Goal: Transaction & Acquisition: Register for event/course

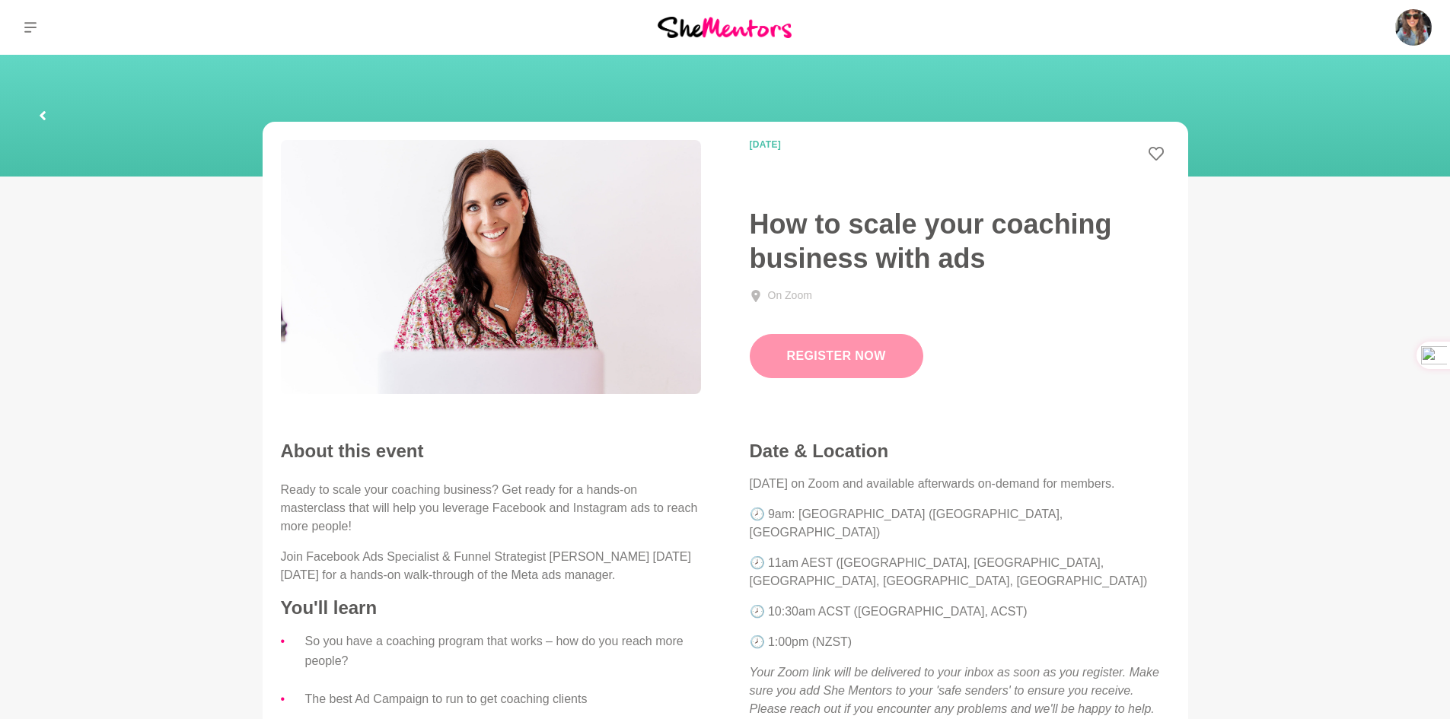
click at [808, 352] on link "Register Now" at bounding box center [837, 356] width 174 height 44
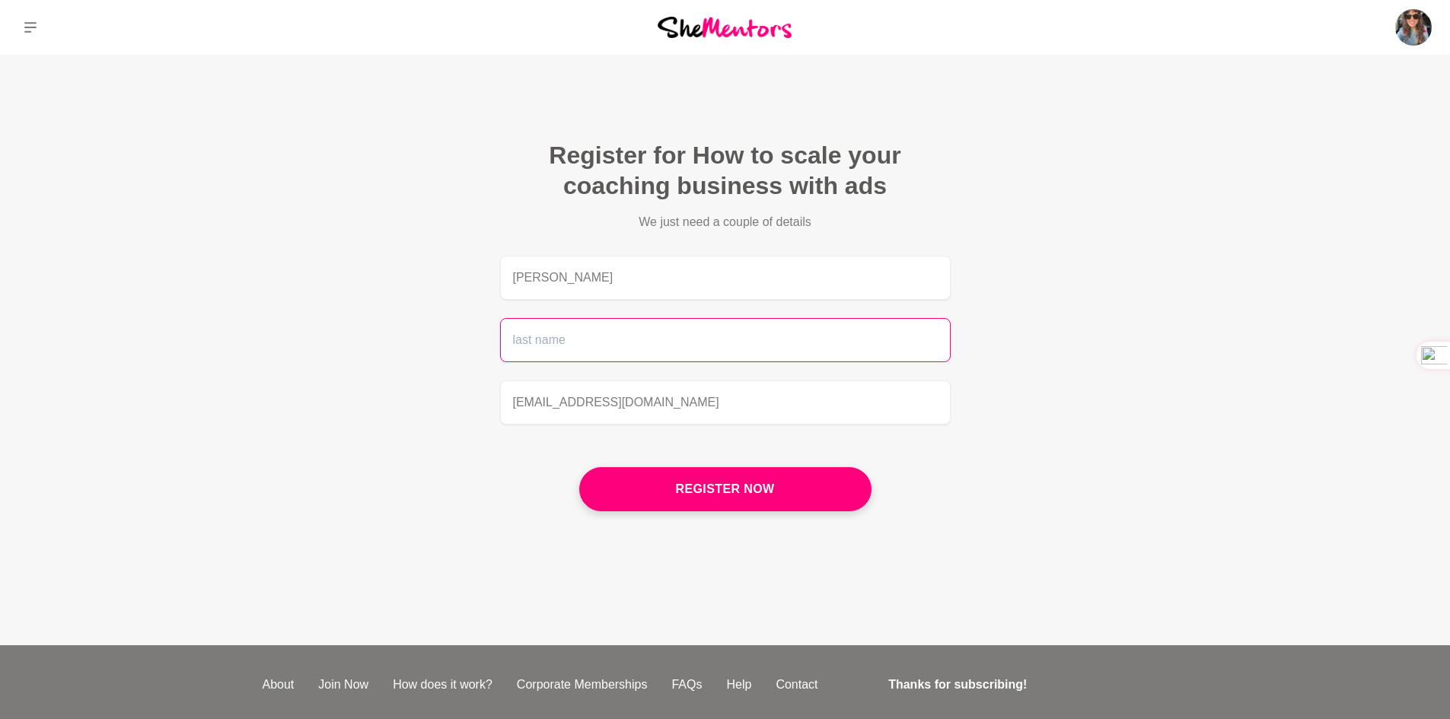
click at [597, 331] on input "text" at bounding box center [725, 340] width 451 height 44
click at [541, 345] on input "text" at bounding box center [725, 340] width 451 height 44
click at [579, 341] on input "text" at bounding box center [725, 340] width 451 height 44
click at [574, 349] on input "text" at bounding box center [725, 340] width 451 height 44
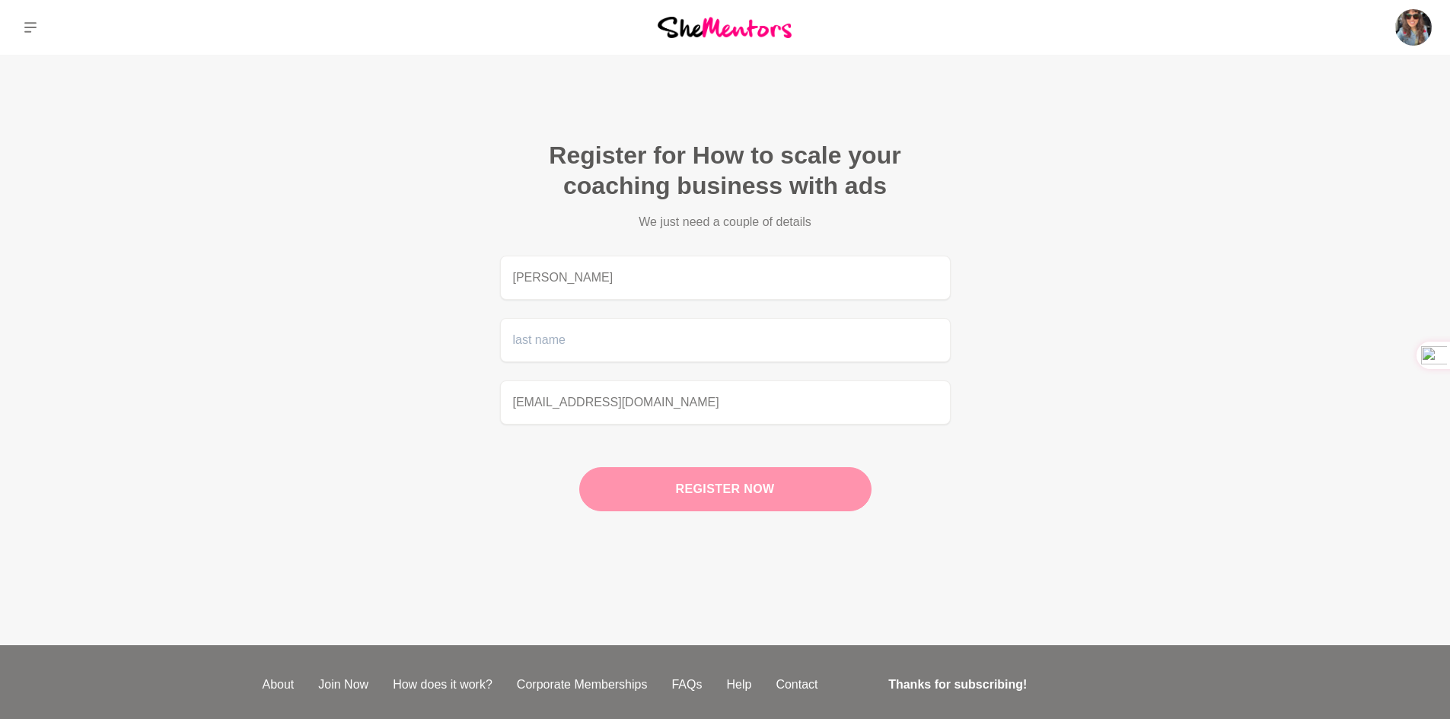
click at [734, 504] on button "Register now" at bounding box center [725, 489] width 292 height 44
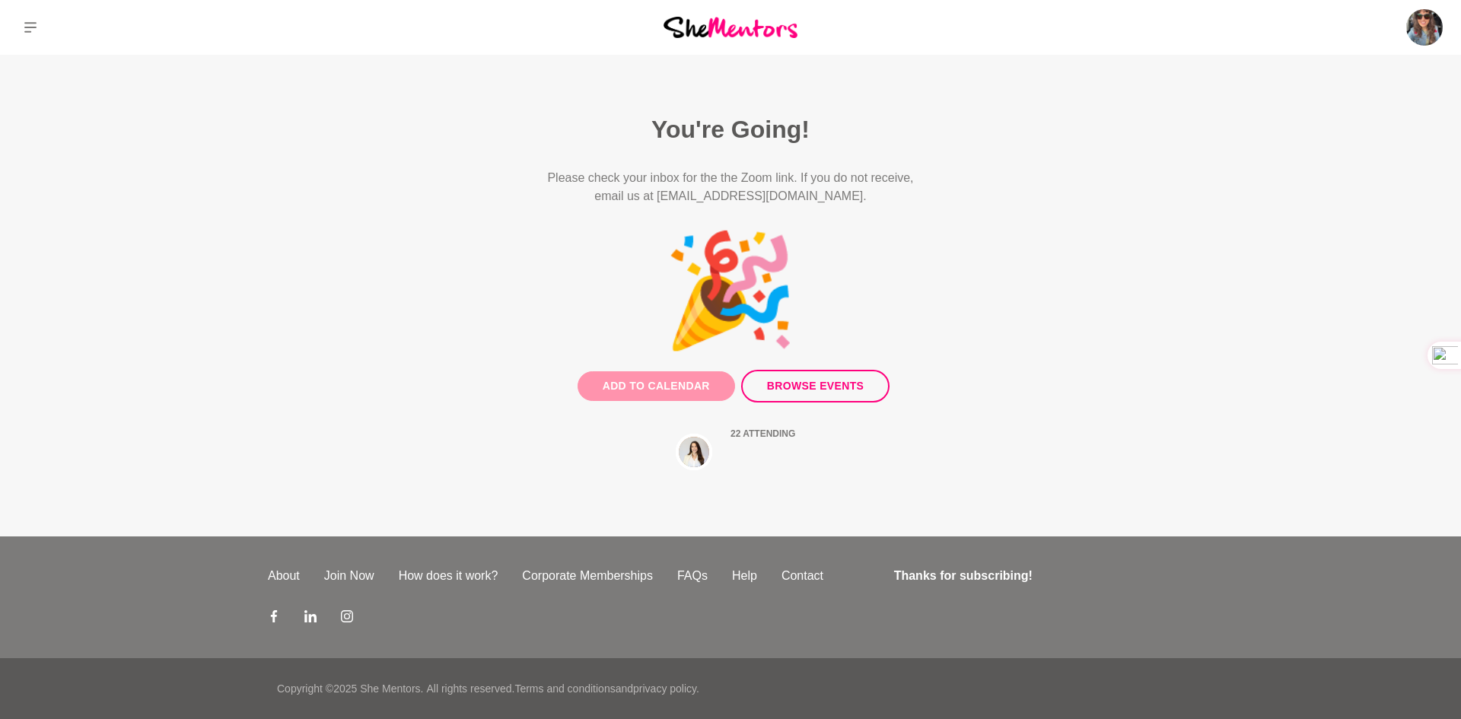
click at [657, 388] on button "Add to Calendar" at bounding box center [657, 386] width 158 height 30
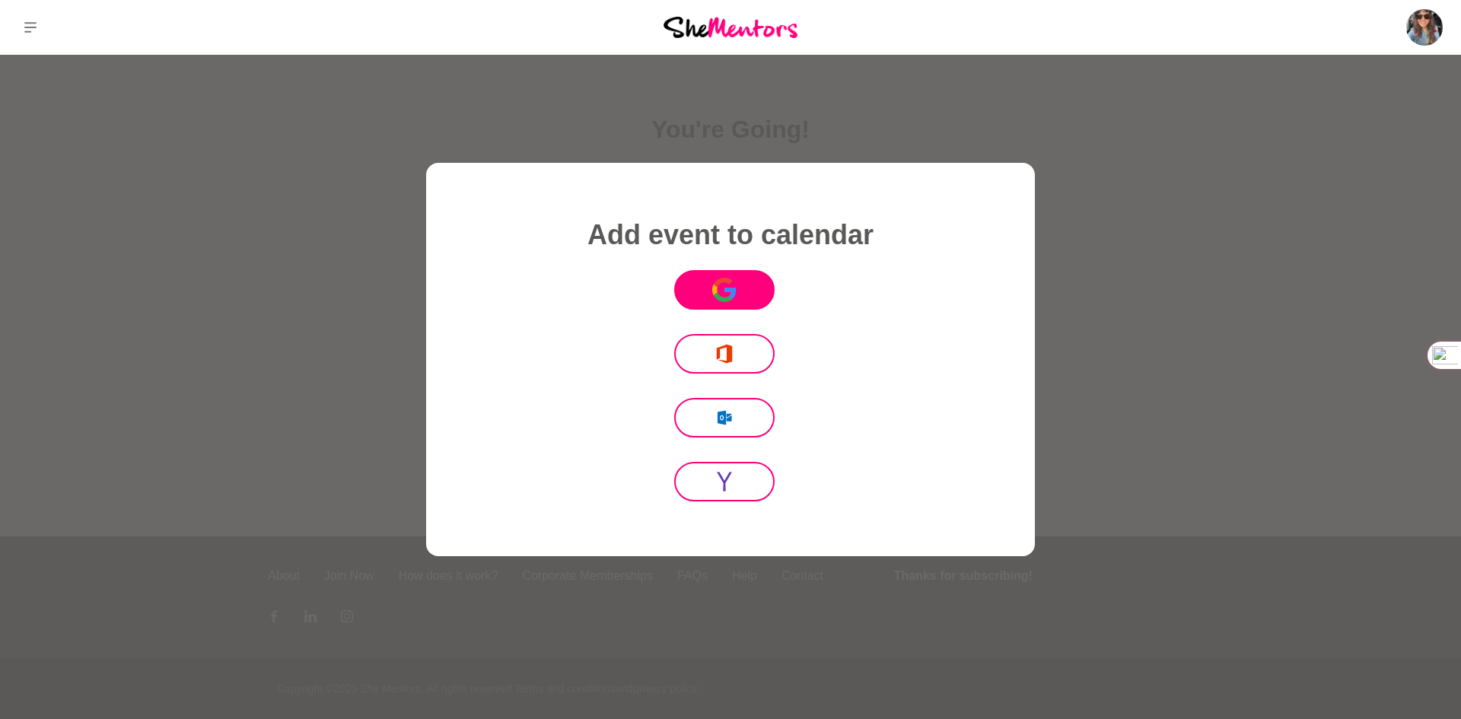
click at [738, 294] on button "Icon Mafia" at bounding box center [724, 290] width 100 height 40
